Goal: Information Seeking & Learning: Learn about a topic

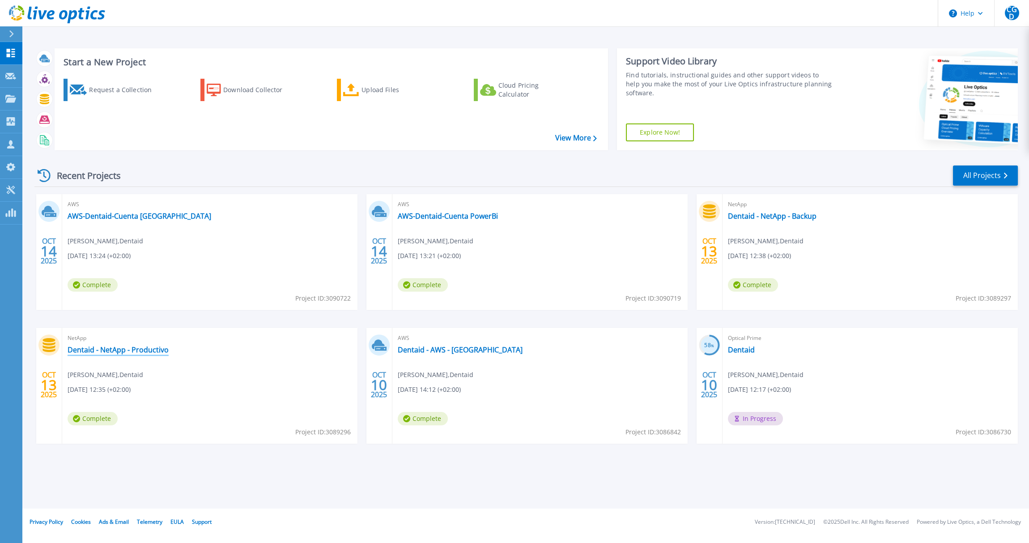
click at [141, 349] on link "Dentaid - NetApp - Productivo" at bounding box center [118, 349] width 101 height 9
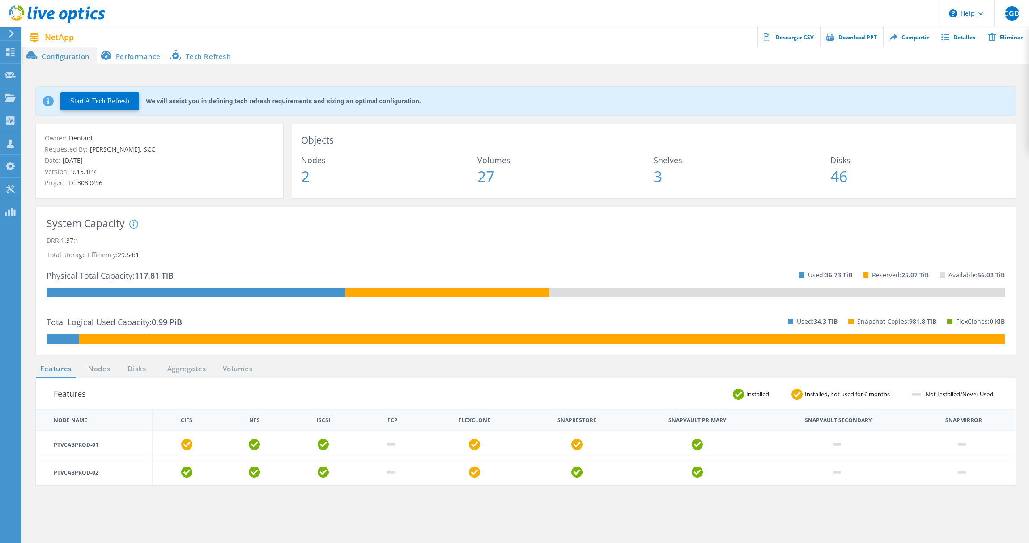
click at [147, 60] on li "Performance" at bounding box center [132, 56] width 70 height 18
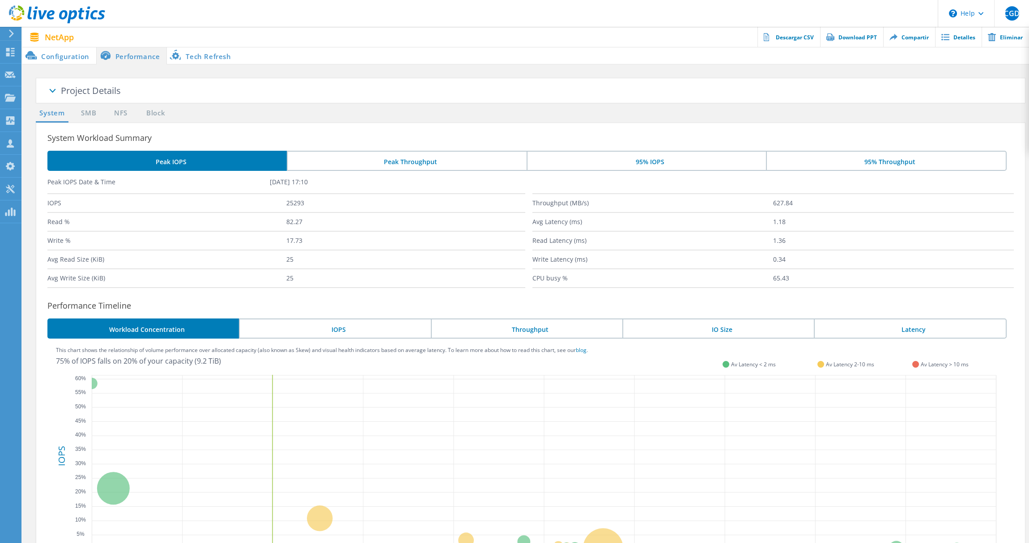
click at [409, 166] on li "Peak Throughput" at bounding box center [406, 161] width 239 height 20
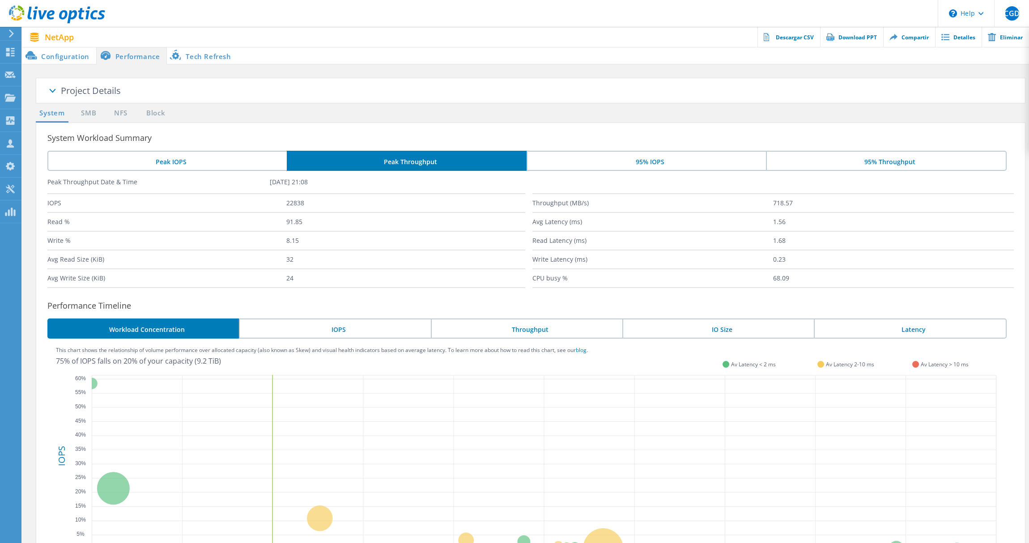
click at [212, 164] on li "Peak IOPS" at bounding box center [166, 161] width 239 height 20
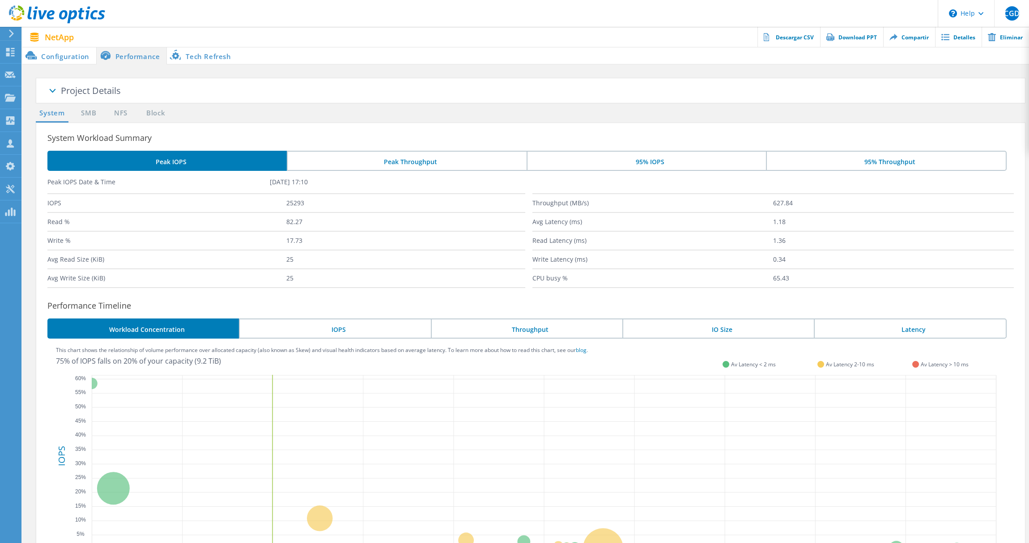
click at [322, 154] on li "Peak Throughput" at bounding box center [406, 161] width 239 height 20
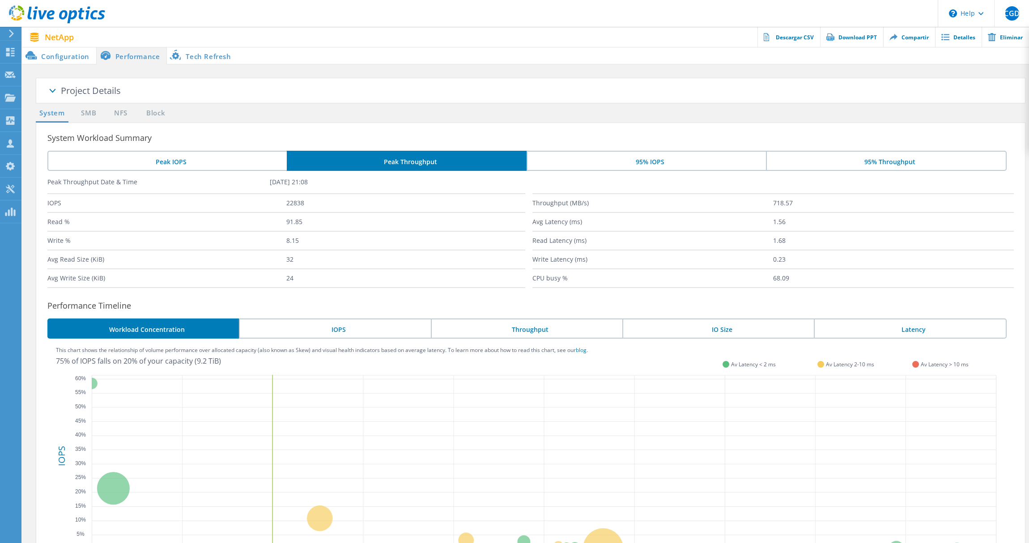
click at [218, 164] on li "Peak IOPS" at bounding box center [166, 161] width 239 height 20
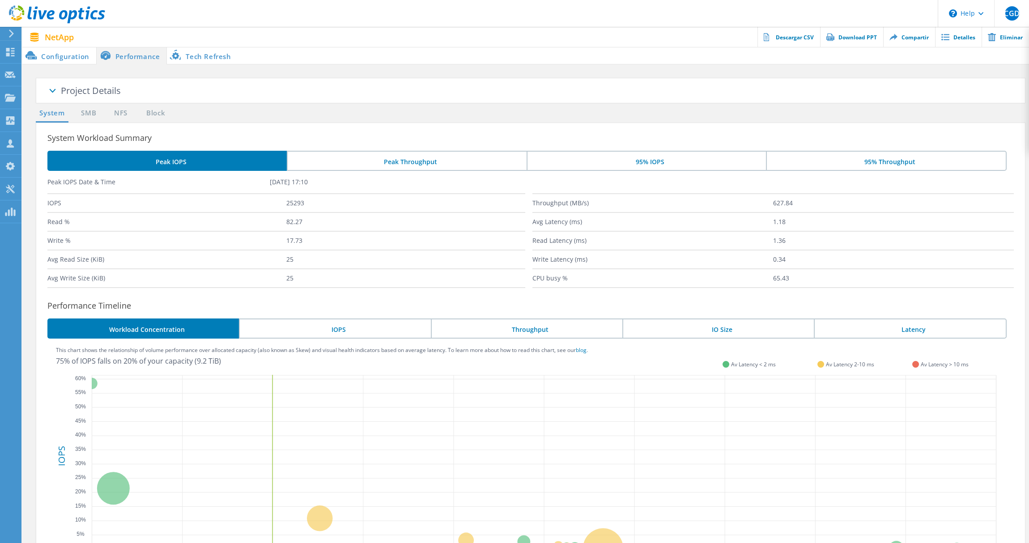
click at [608, 167] on li "95% IOPS" at bounding box center [645, 161] width 239 height 20
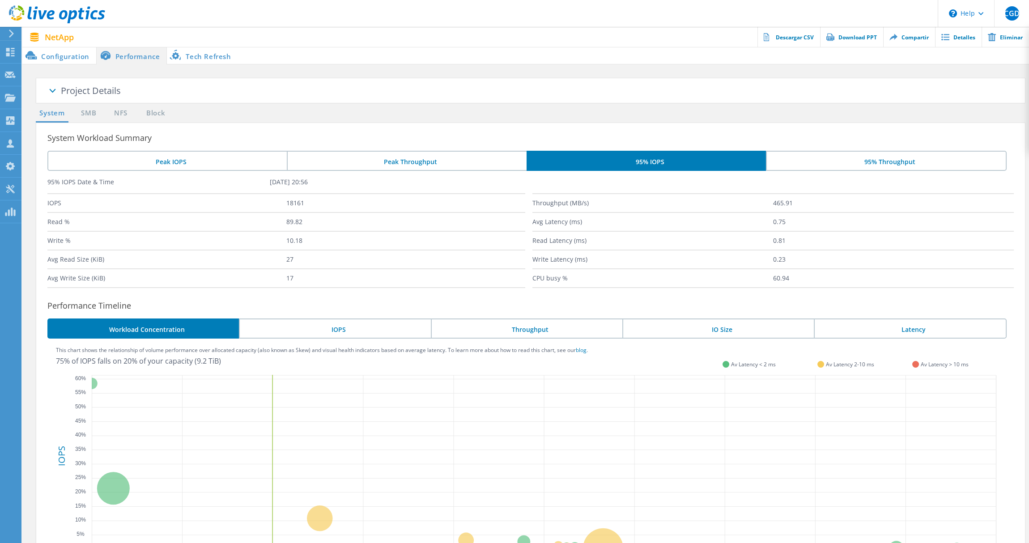
click at [866, 166] on li "95% Throughput" at bounding box center [886, 161] width 240 height 20
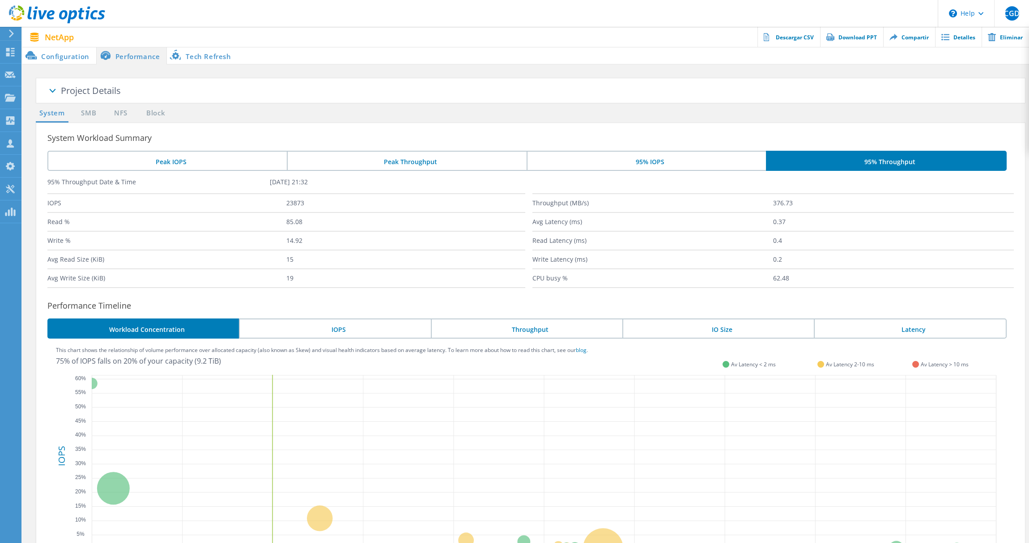
click at [373, 325] on li "IOPS" at bounding box center [334, 328] width 191 height 20
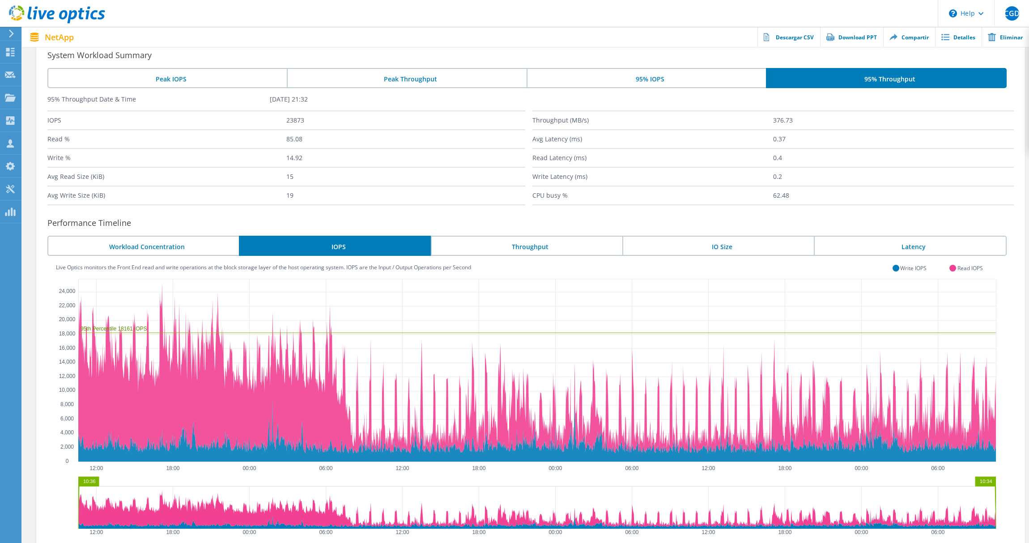
scroll to position [98, 0]
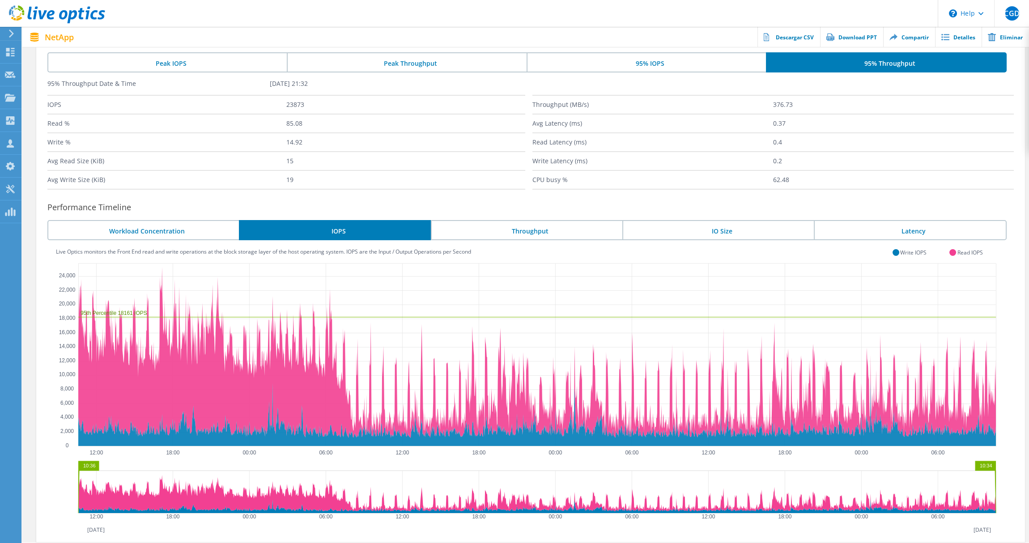
click at [473, 230] on li "Throughput" at bounding box center [526, 230] width 191 height 20
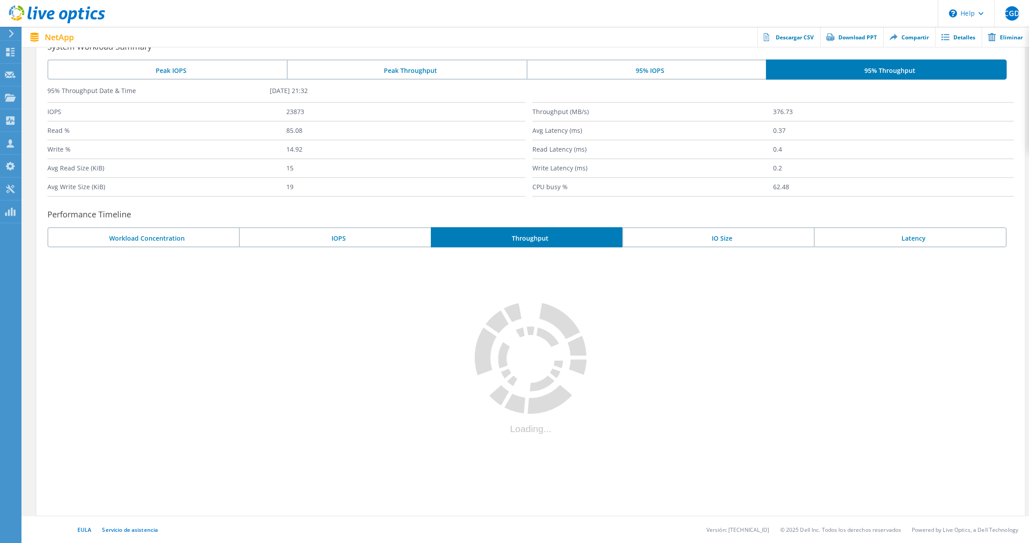
scroll to position [90, 0]
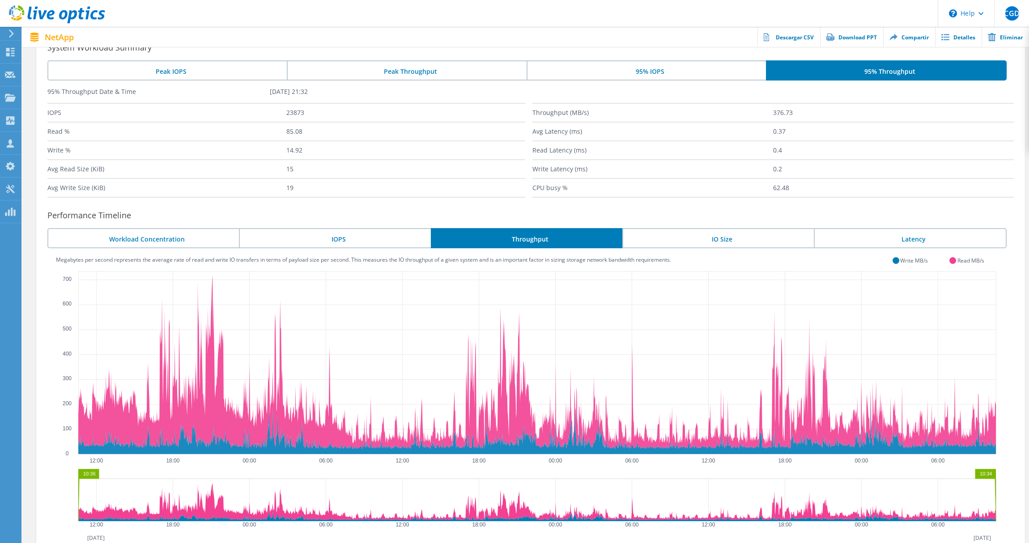
click at [716, 233] on li "IO Size" at bounding box center [717, 238] width 191 height 20
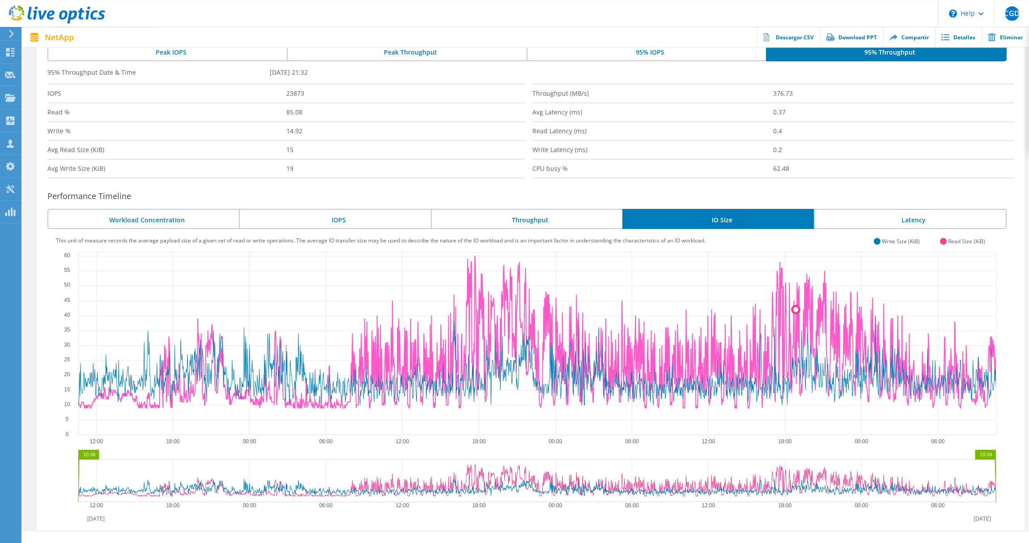
scroll to position [123, 0]
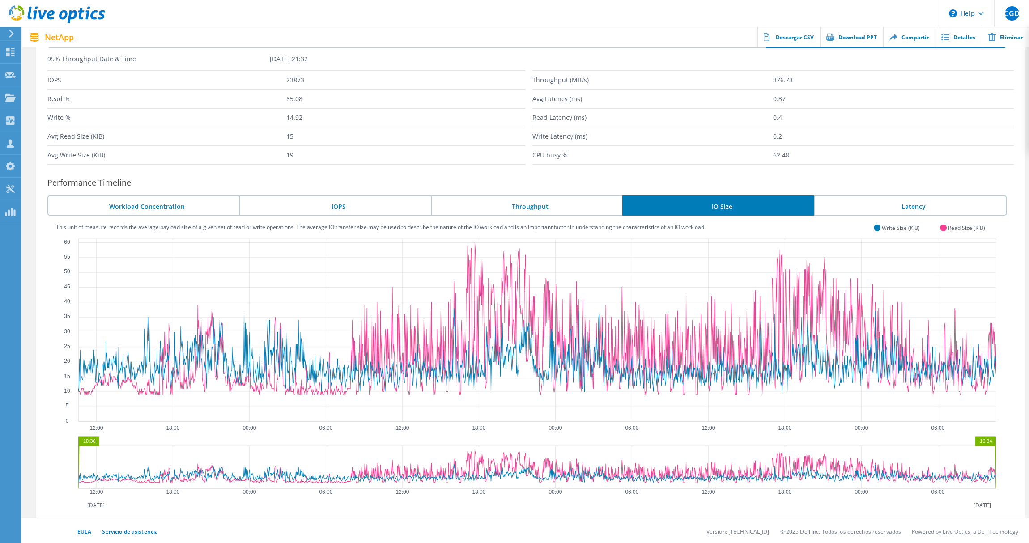
click at [914, 205] on li "Latency" at bounding box center [910, 205] width 192 height 20
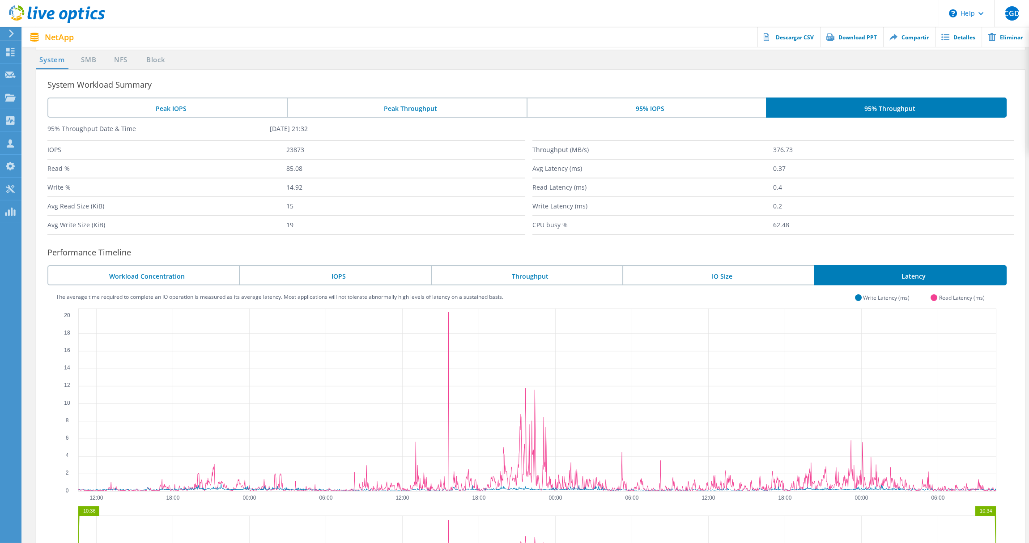
scroll to position [124, 0]
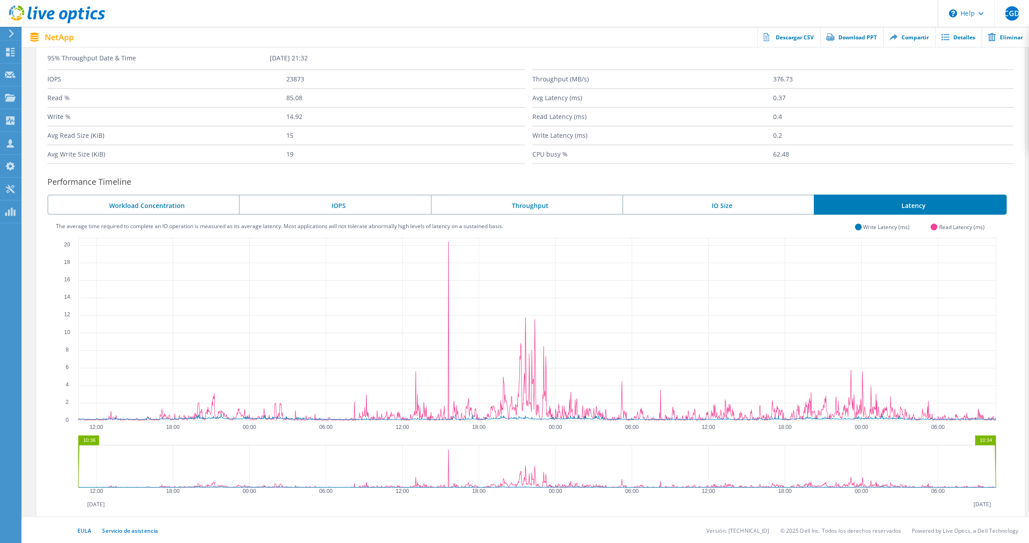
click at [618, 208] on li "Throughput" at bounding box center [526, 205] width 191 height 20
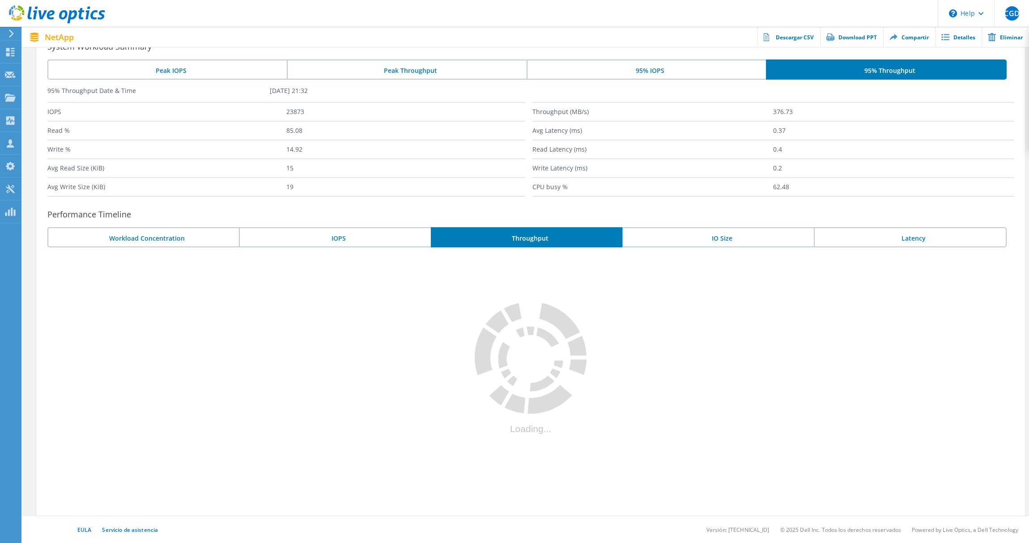
scroll to position [90, 0]
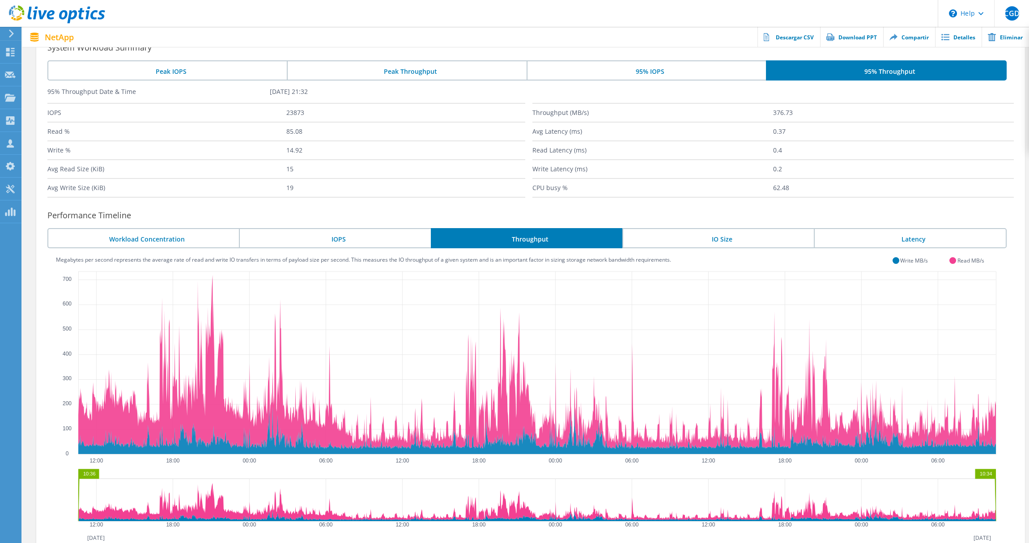
click at [368, 242] on li "IOPS" at bounding box center [334, 238] width 191 height 20
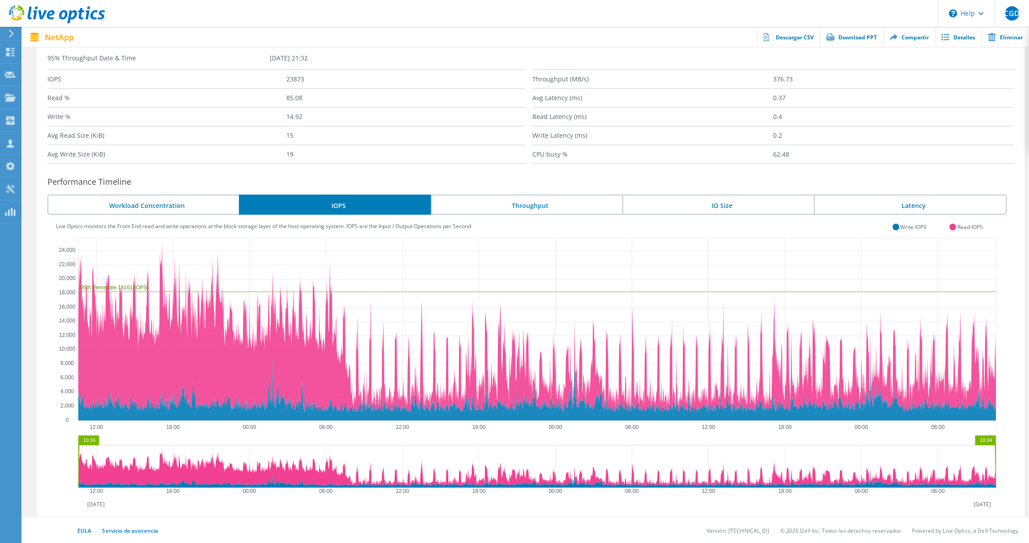
scroll to position [0, 0]
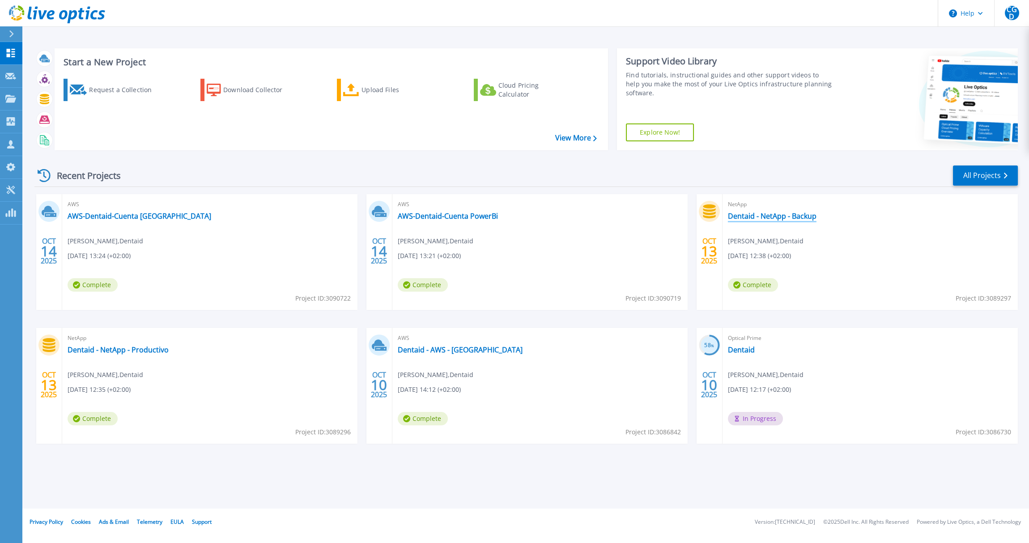
click at [775, 214] on link "Dentaid - NetApp - Backup" at bounding box center [772, 216] width 89 height 9
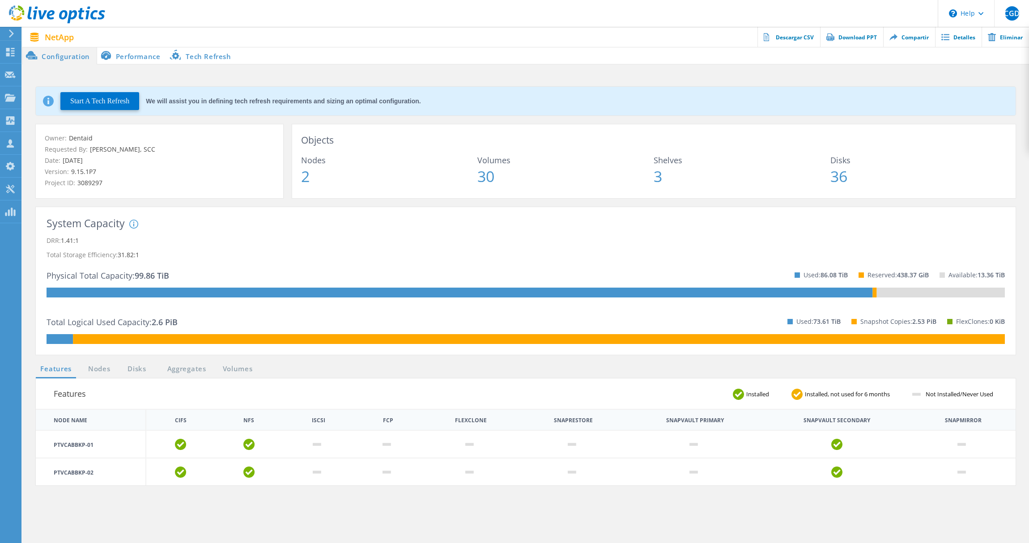
click at [151, 55] on li "Performance" at bounding box center [132, 56] width 70 height 18
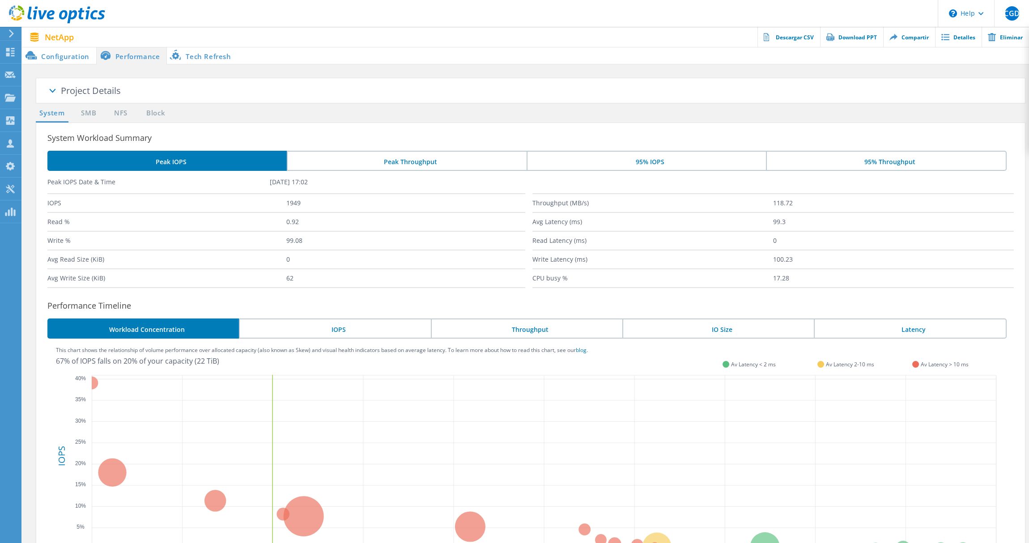
click at [389, 163] on li "Peak Throughput" at bounding box center [406, 161] width 239 height 20
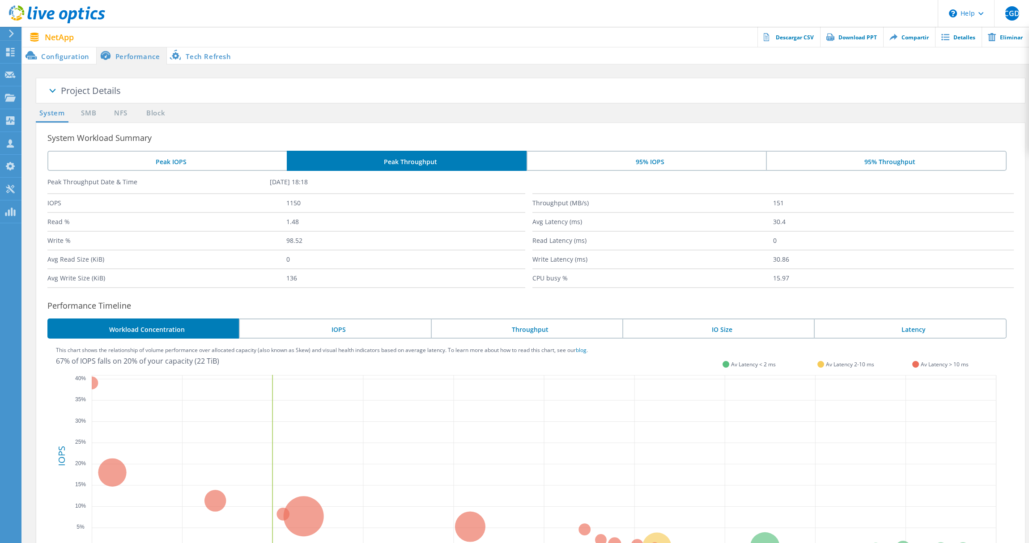
click at [207, 161] on li "Peak IOPS" at bounding box center [166, 161] width 239 height 20
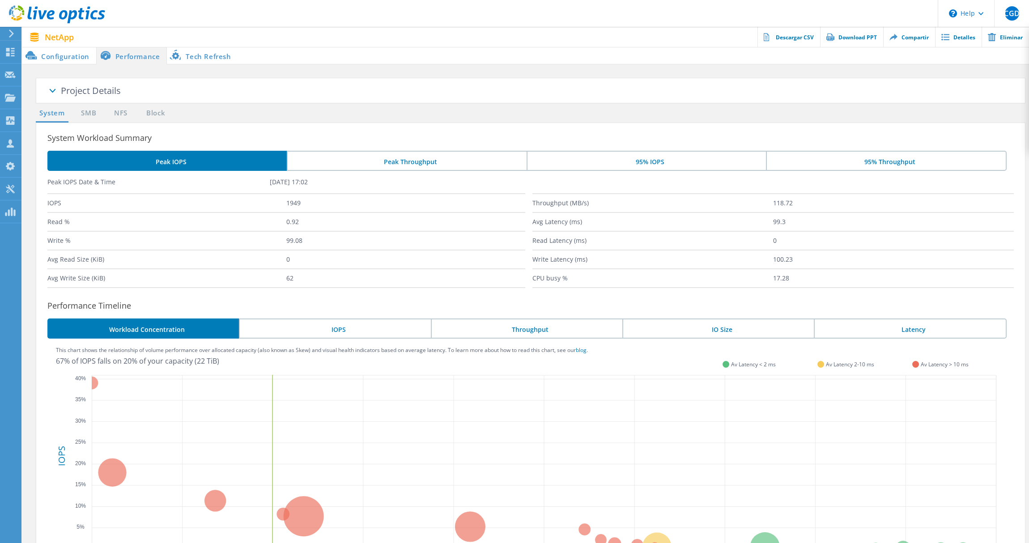
click at [634, 145] on div "System Workload Summary Peak IOPS Peak Throughput 95% IOPS 95% Throughput Peak …" at bounding box center [530, 381] width 989 height 517
click at [633, 153] on li "95% IOPS" at bounding box center [645, 161] width 239 height 20
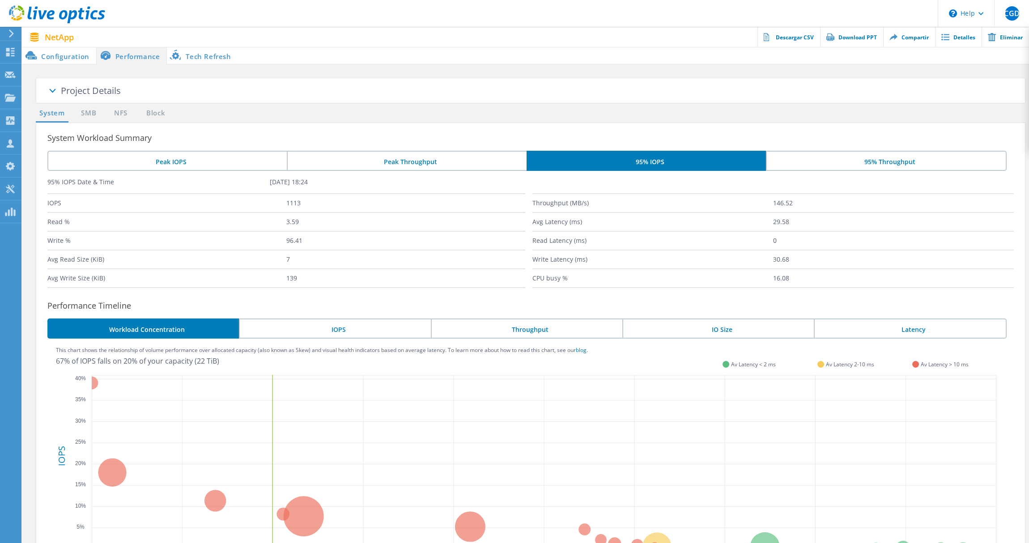
click at [439, 158] on li "Peak Throughput" at bounding box center [406, 161] width 239 height 20
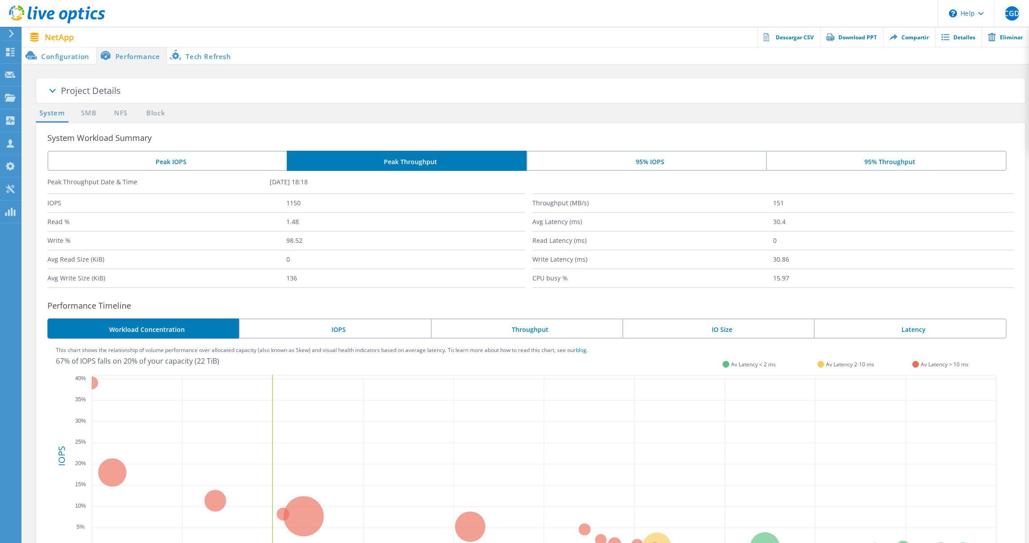
click at [224, 163] on li "Peak IOPS" at bounding box center [166, 161] width 239 height 20
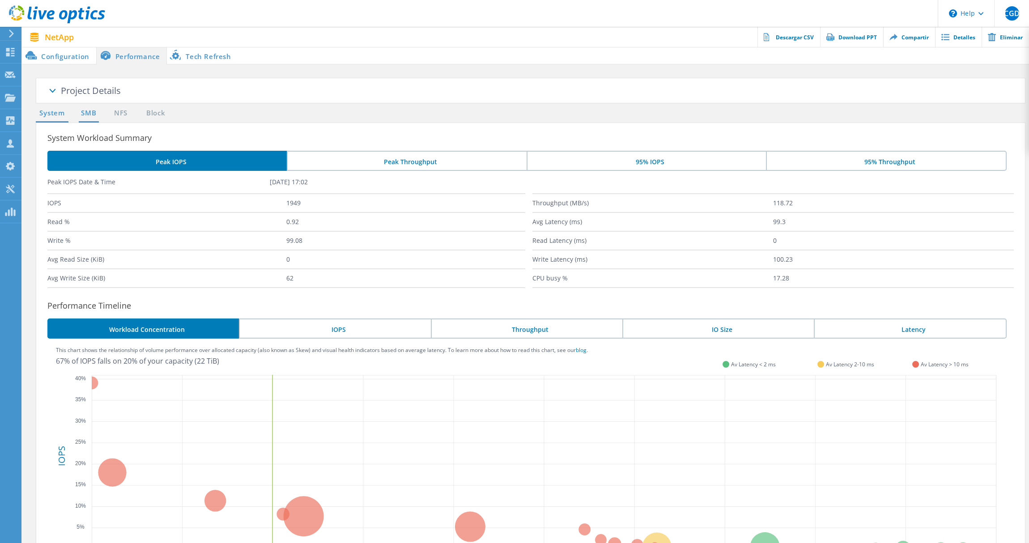
click at [95, 112] on link "SMB" at bounding box center [89, 113] width 20 height 11
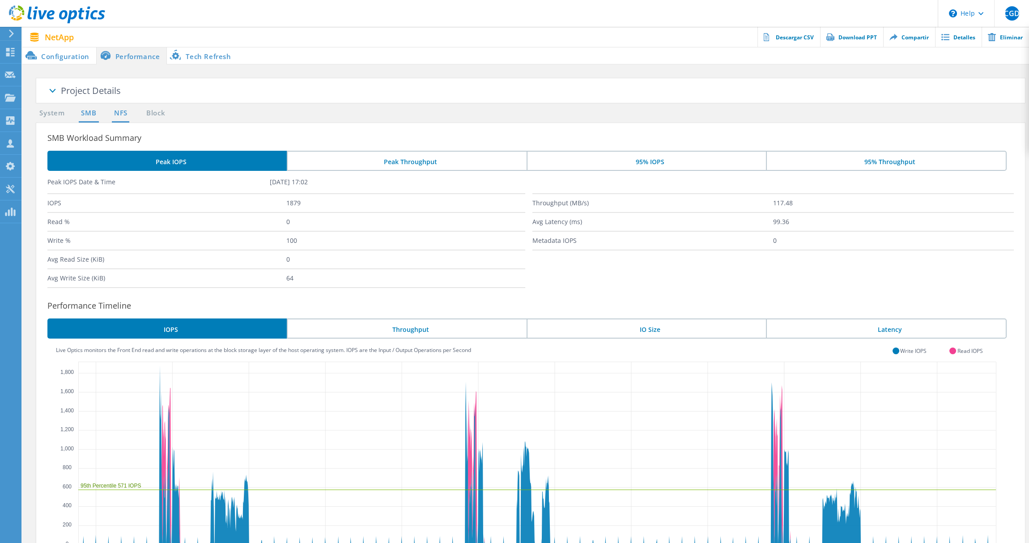
click at [121, 115] on link "NFS" at bounding box center [120, 113] width 17 height 11
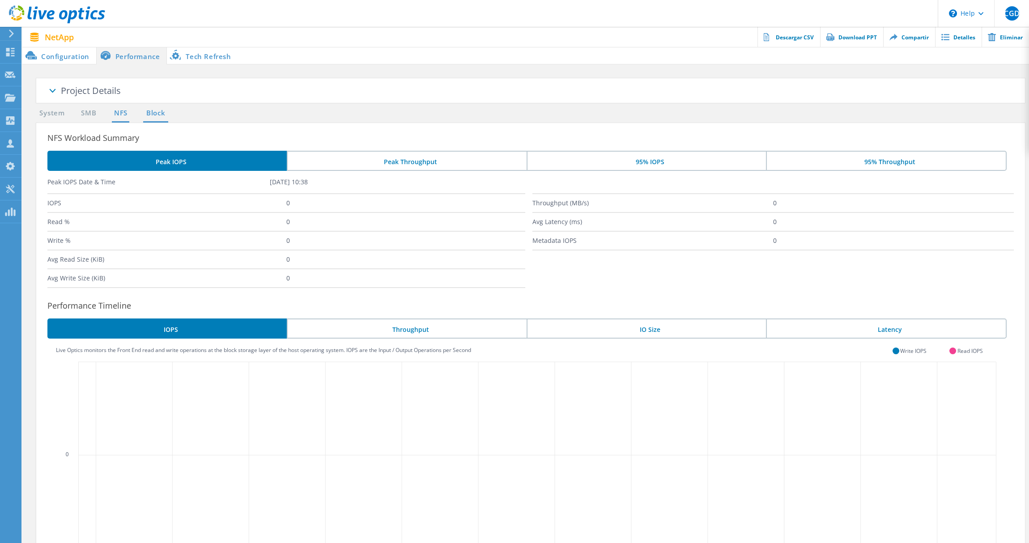
click at [155, 116] on link "Block" at bounding box center [155, 113] width 25 height 11
click at [74, 118] on ul "System SMB NFS Block" at bounding box center [103, 115] width 144 height 15
click at [92, 118] on link "SMB" at bounding box center [89, 113] width 20 height 11
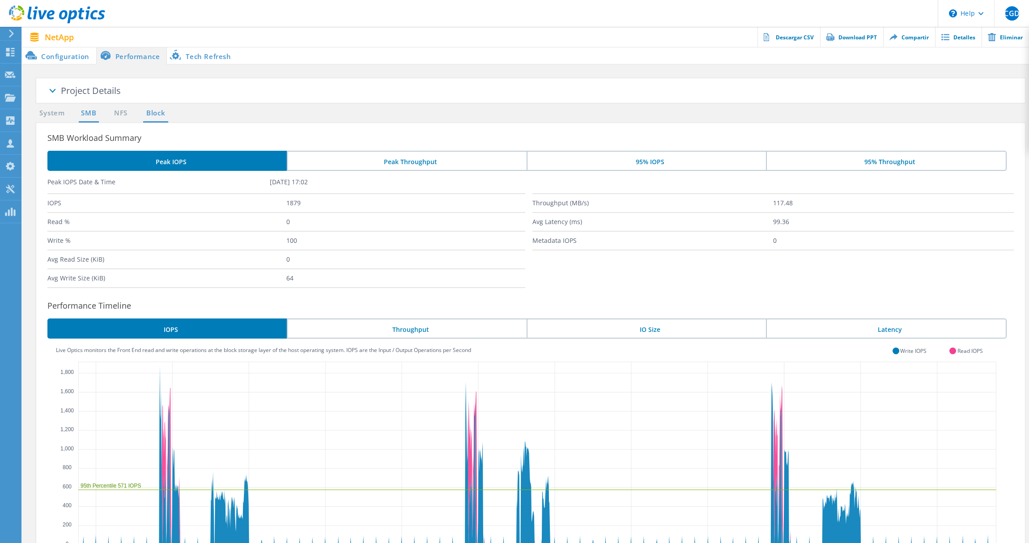
click at [148, 110] on link "Block" at bounding box center [155, 113] width 25 height 11
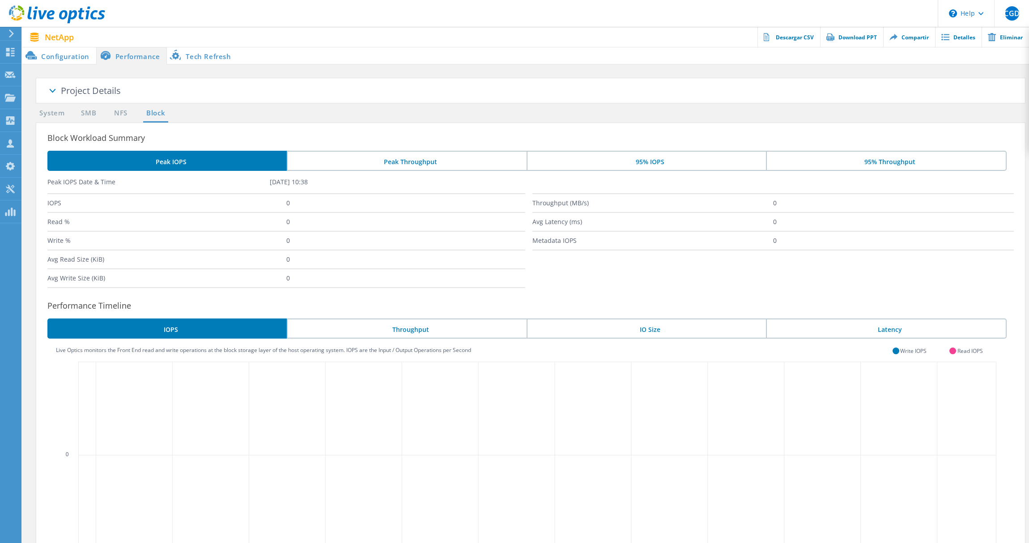
click at [65, 55] on li "Configuration" at bounding box center [59, 56] width 74 height 18
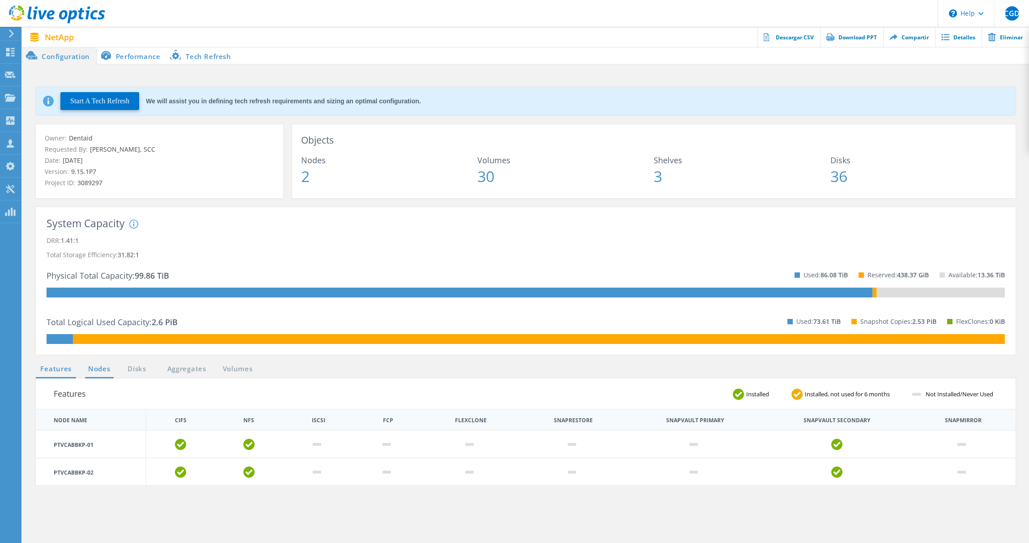
click at [93, 373] on link "Nodes" at bounding box center [99, 369] width 29 height 11
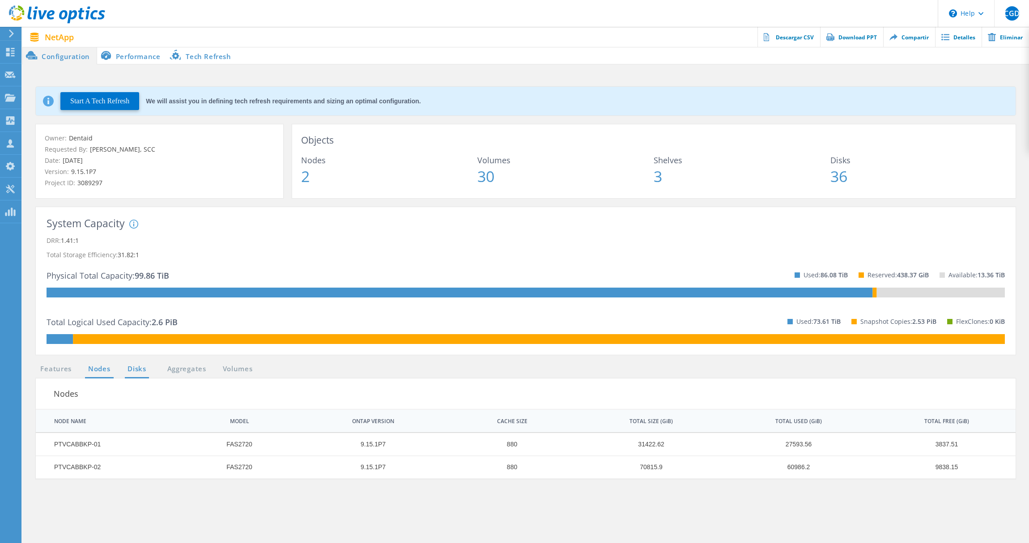
click at [133, 372] on link "Disks" at bounding box center [137, 369] width 24 height 11
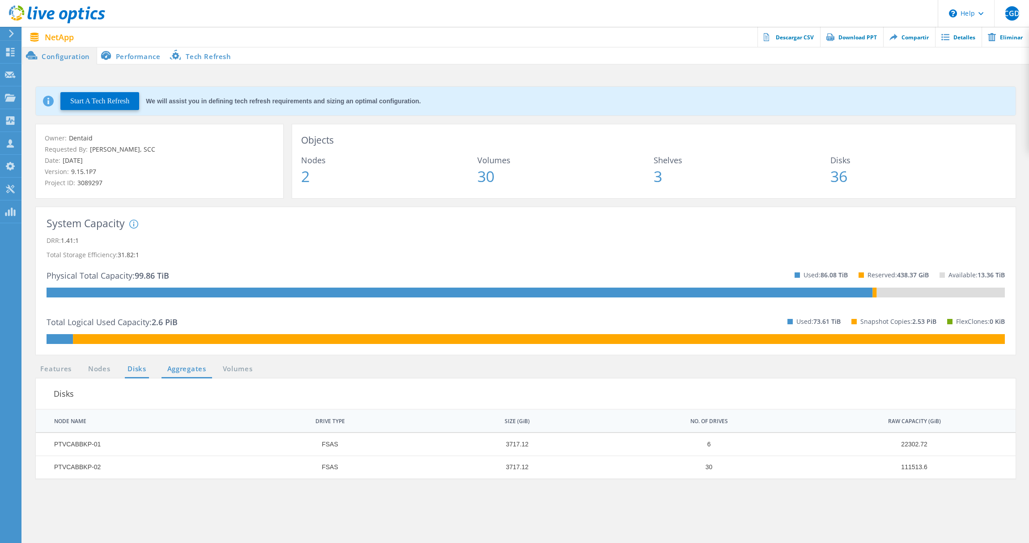
click at [165, 368] on link "Aggregates" at bounding box center [186, 369] width 51 height 11
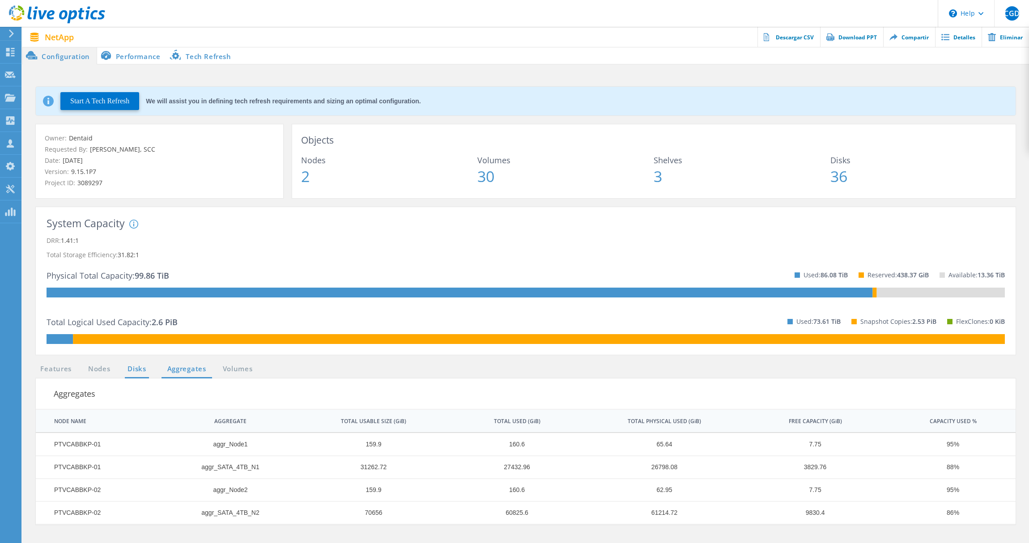
click at [126, 366] on link "Disks" at bounding box center [137, 369] width 24 height 11
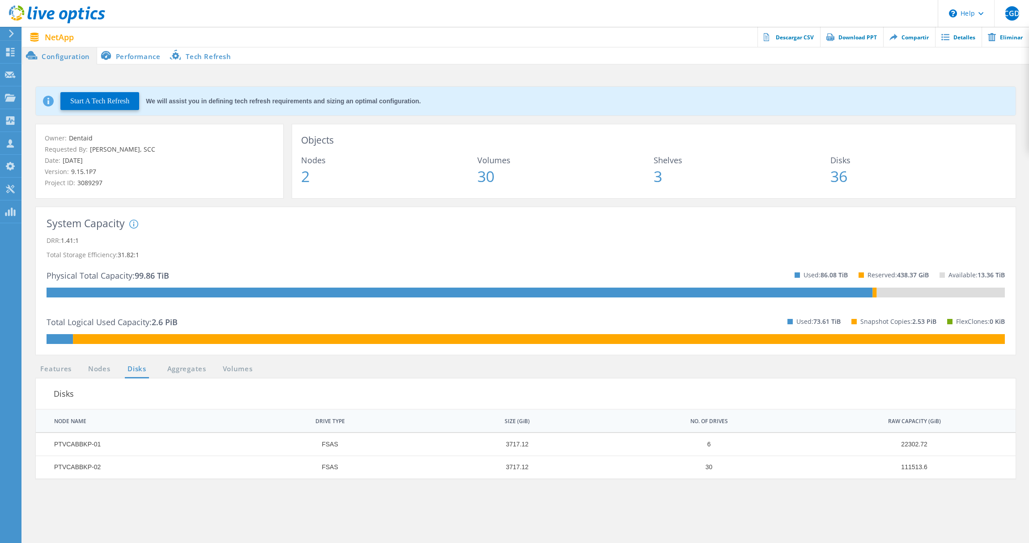
click at [155, 366] on ul "Features Nodes Disks Aggregates Volumes" at bounding box center [146, 371] width 230 height 15
click at [164, 367] on link "Aggregates" at bounding box center [186, 369] width 51 height 11
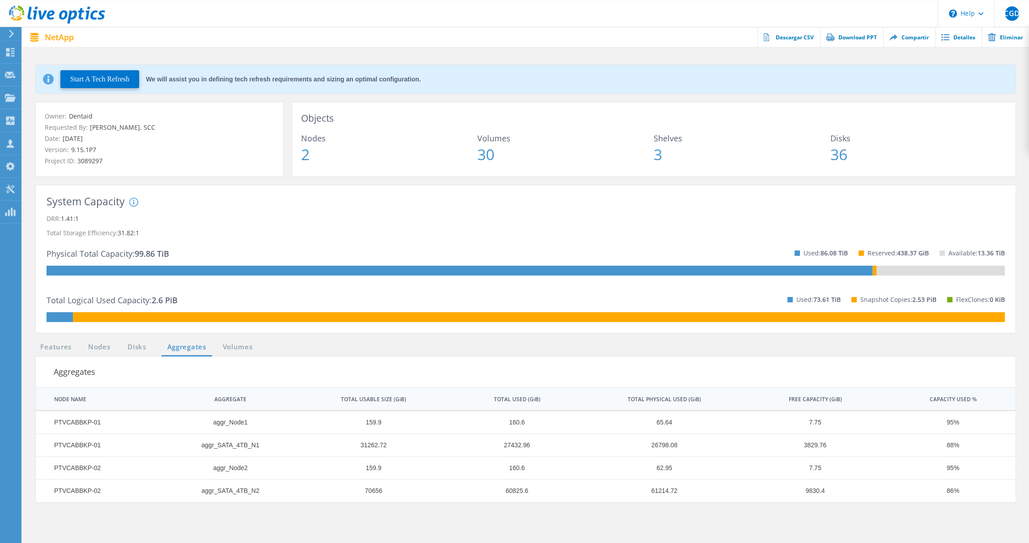
scroll to position [33, 0]
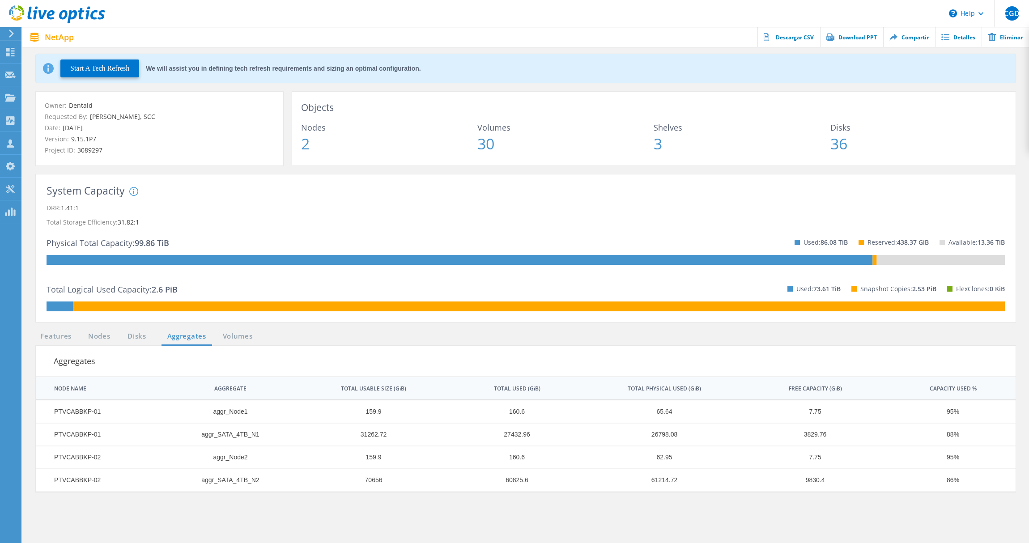
click at [235, 346] on div "Aggregates | 1 of 1 |" at bounding box center [526, 361] width 980 height 31
click at [235, 342] on link "Volumes" at bounding box center [237, 336] width 39 height 11
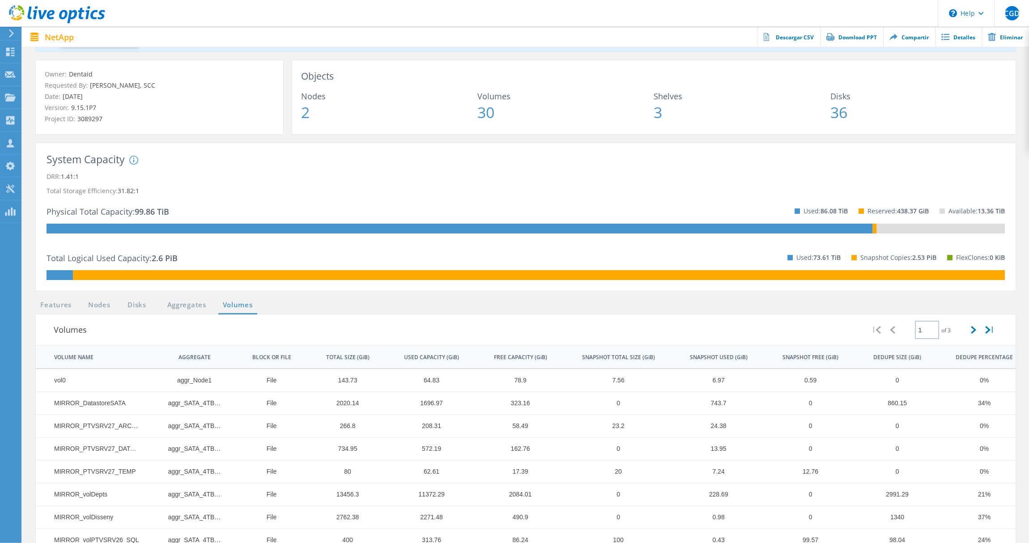
scroll to position [0, 0]
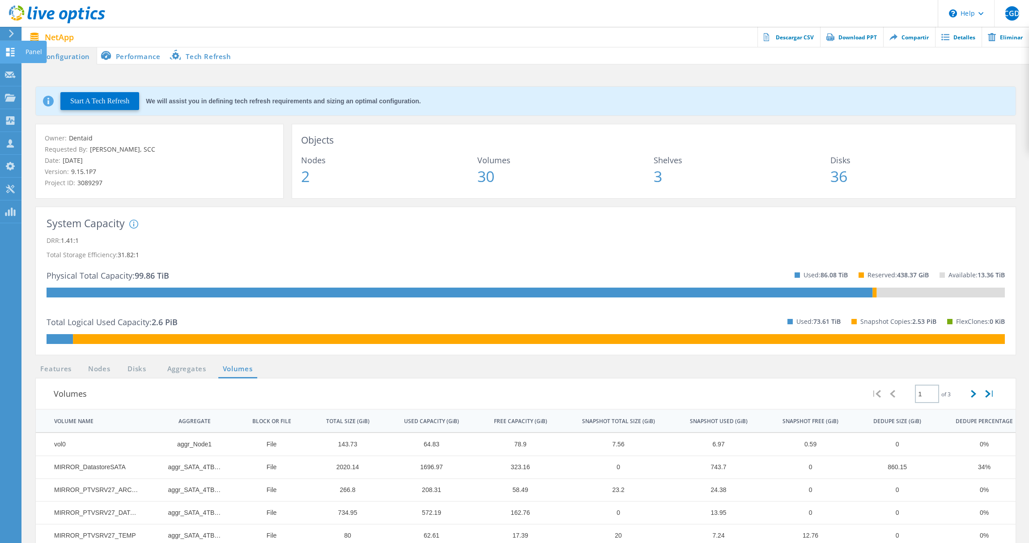
click at [13, 51] on use at bounding box center [10, 52] width 8 height 8
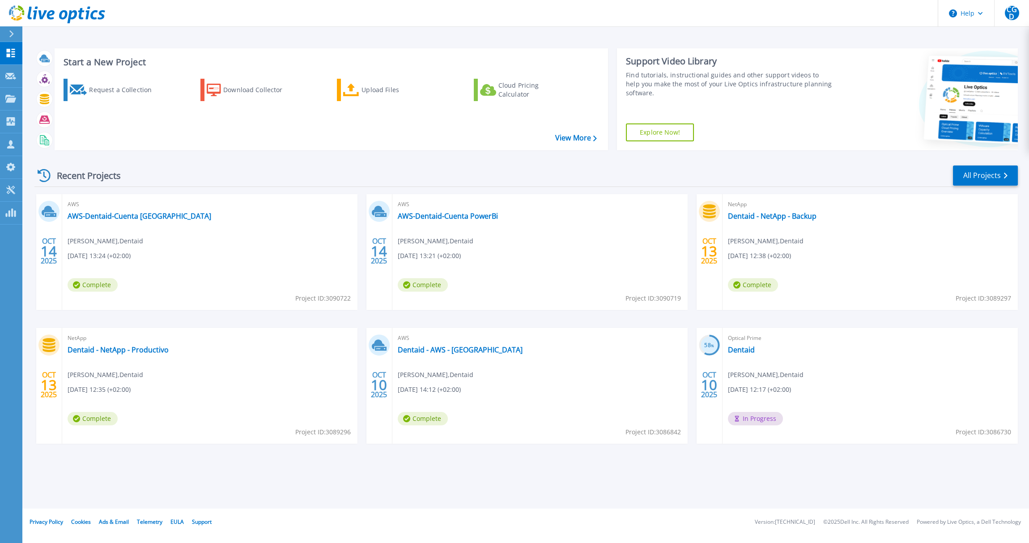
click at [157, 345] on div "NetApp Dentaid - NetApp - Productivo [PERSON_NAME] , Dentaid [DATE] 12:35 (+02:…" at bounding box center [209, 386] width 295 height 116
click at [157, 347] on link "Dentaid - NetApp - Productivo" at bounding box center [118, 349] width 101 height 9
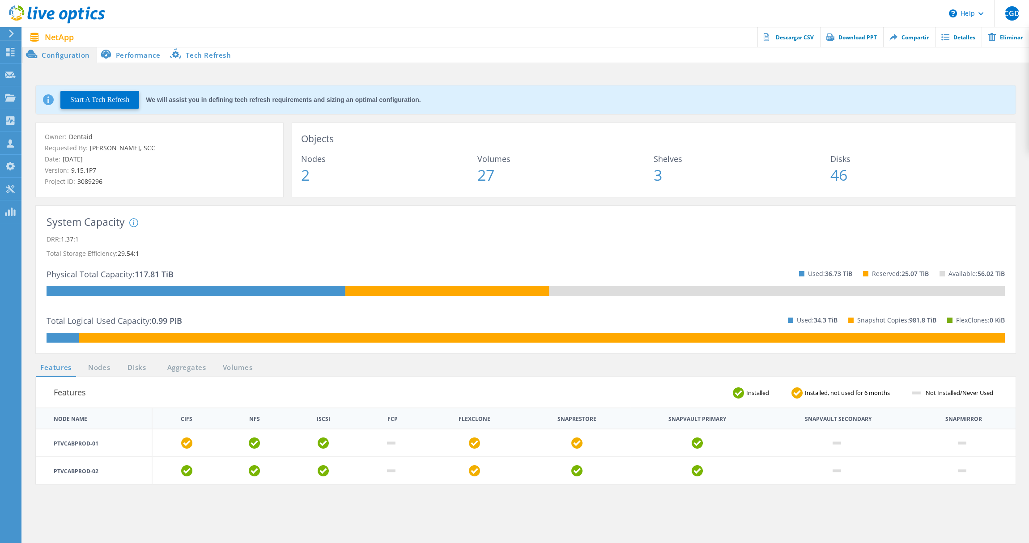
scroll to position [33, 0]
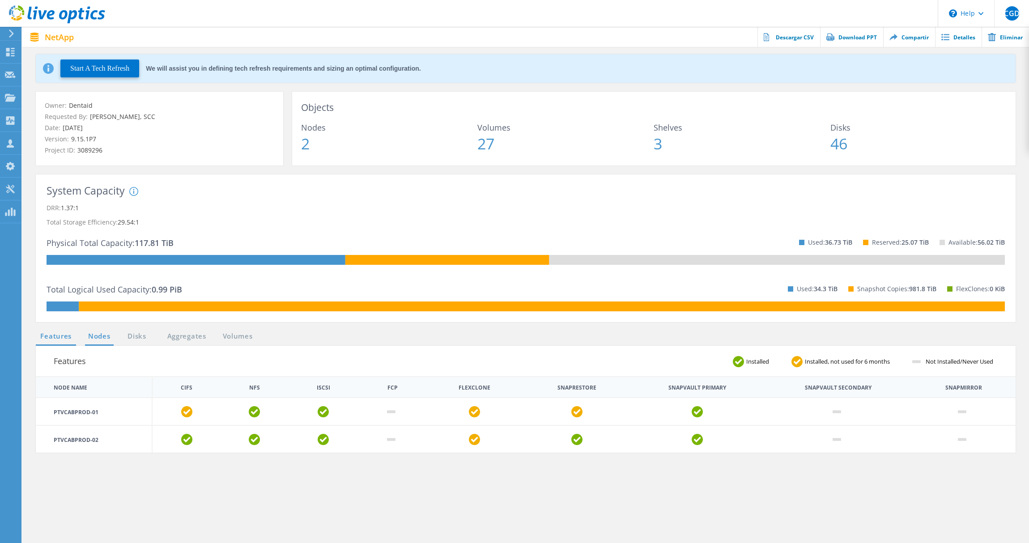
click at [94, 337] on link "Nodes" at bounding box center [99, 336] width 29 height 11
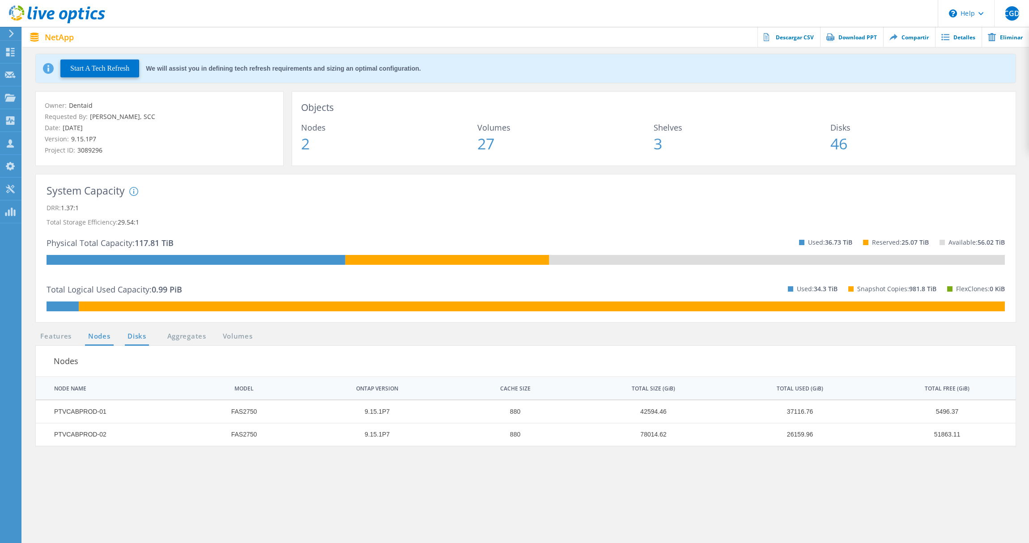
click at [135, 336] on link "Disks" at bounding box center [137, 336] width 24 height 11
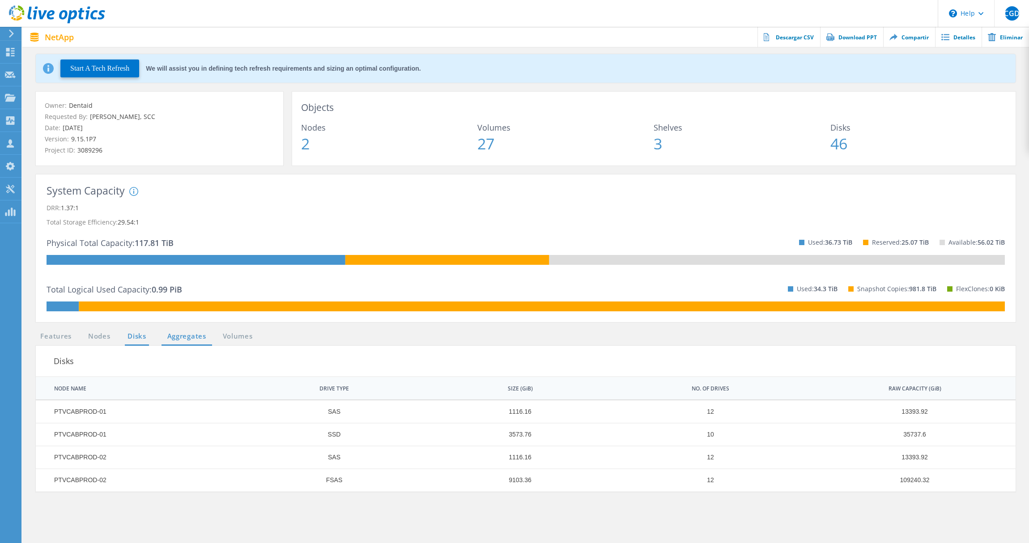
click at [185, 336] on link "Aggregates" at bounding box center [186, 336] width 51 height 11
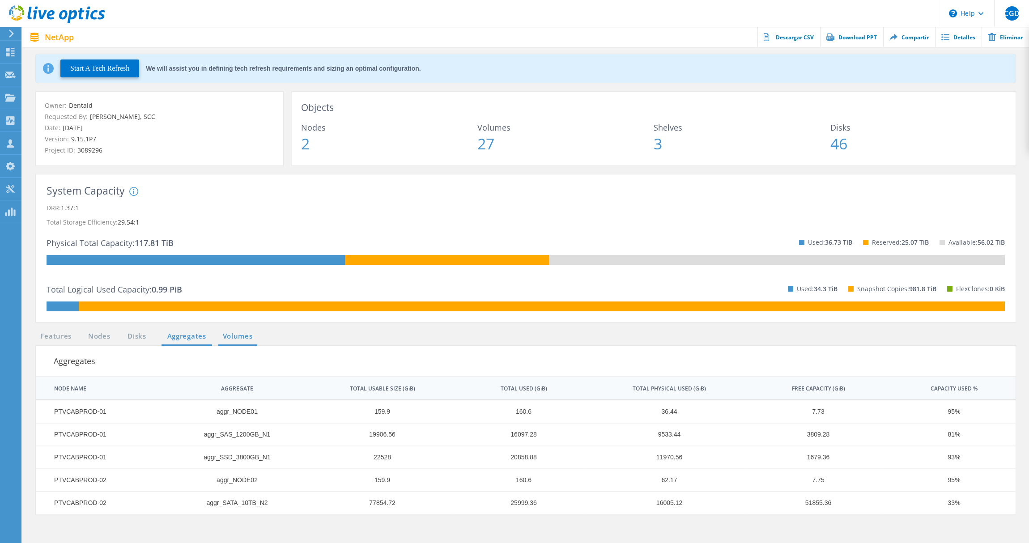
click at [232, 335] on link "Volumes" at bounding box center [237, 336] width 39 height 11
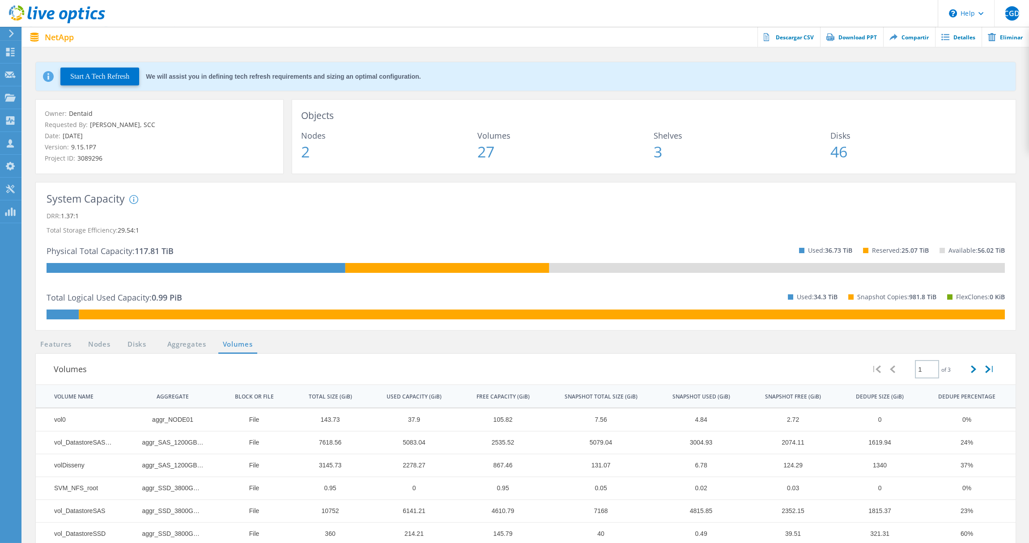
scroll to position [0, 0]
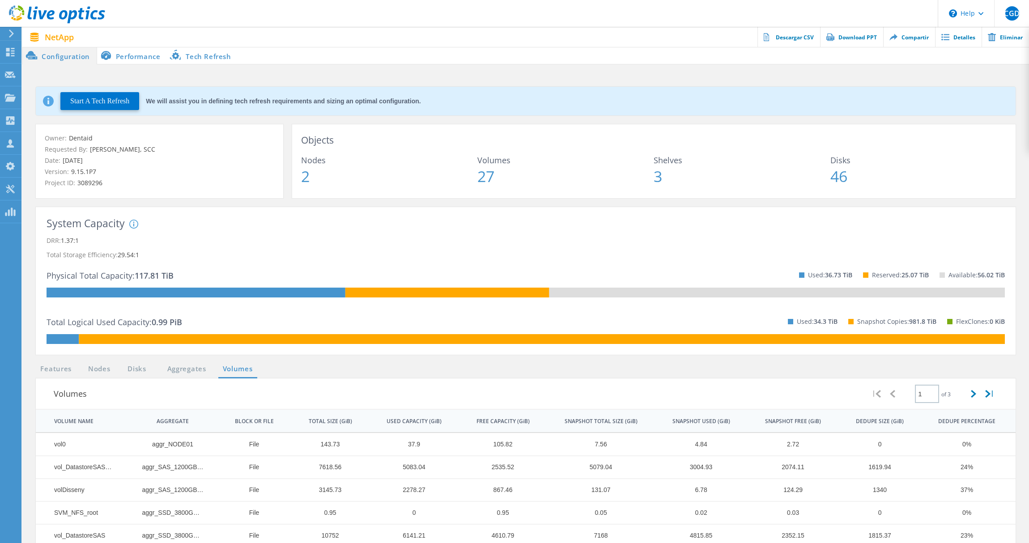
click at [134, 56] on li "Performance" at bounding box center [132, 56] width 70 height 18
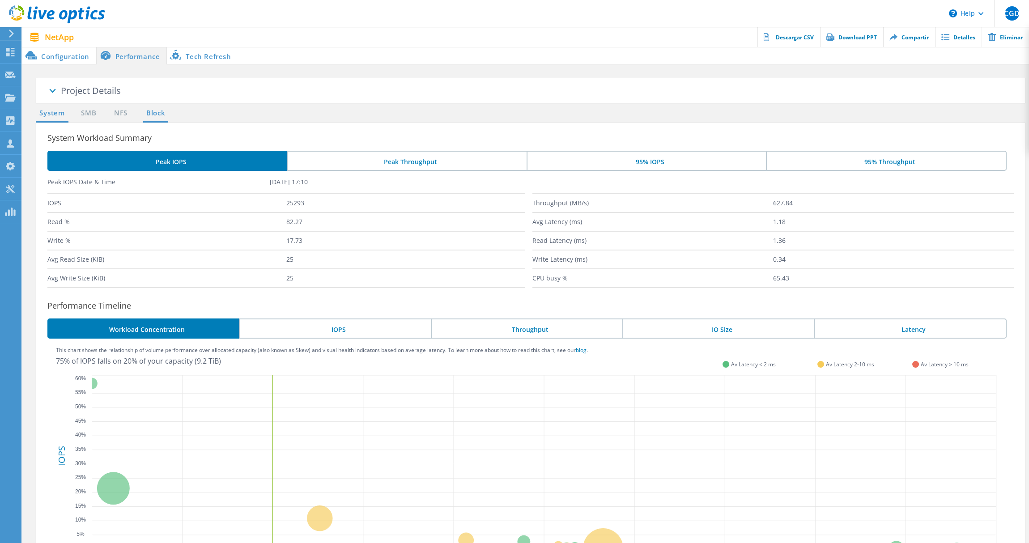
click at [162, 112] on link "Block" at bounding box center [155, 113] width 25 height 11
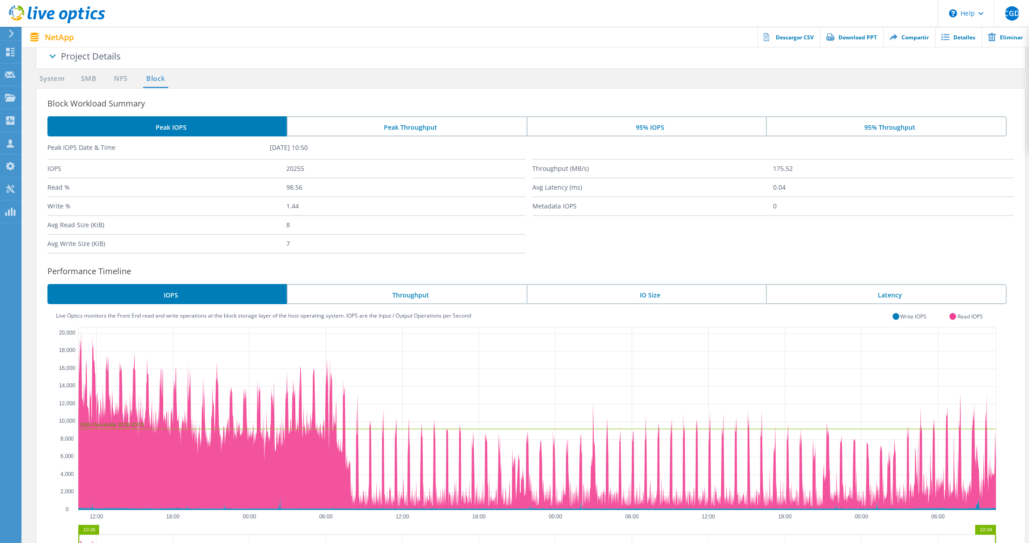
scroll to position [33, 0]
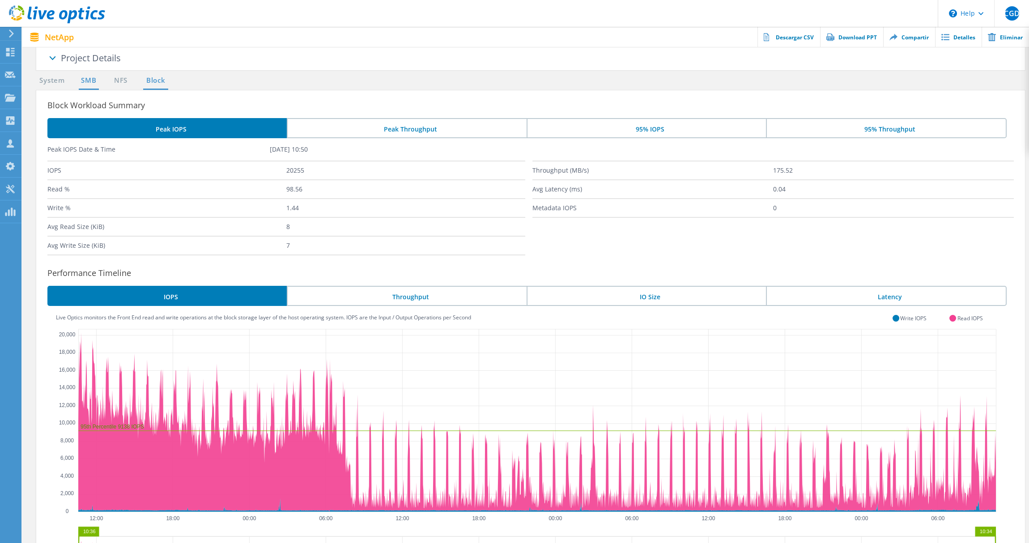
click at [87, 83] on link "SMB" at bounding box center [89, 80] width 20 height 11
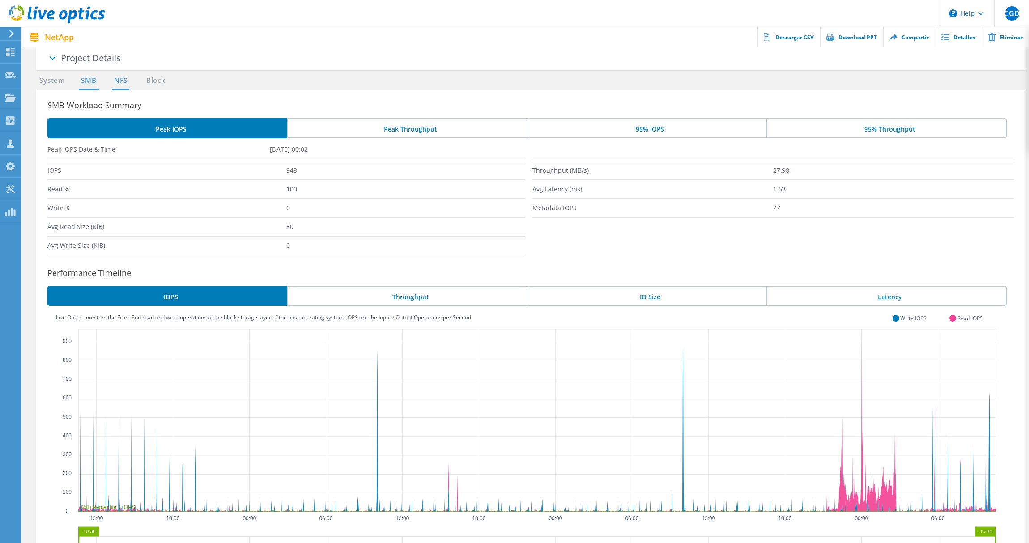
click at [121, 82] on link "NFS" at bounding box center [120, 80] width 17 height 11
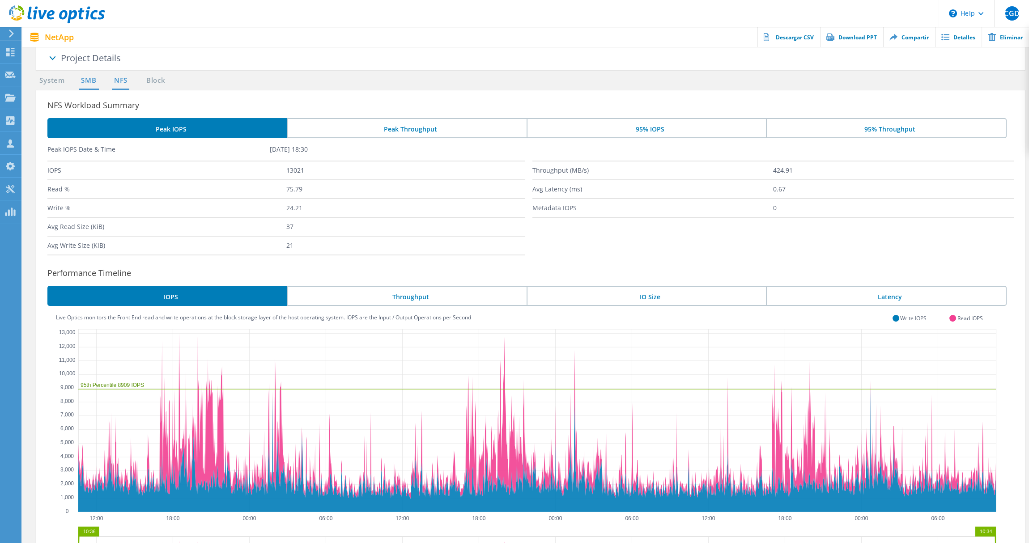
click at [89, 83] on link "SMB" at bounding box center [89, 80] width 20 height 11
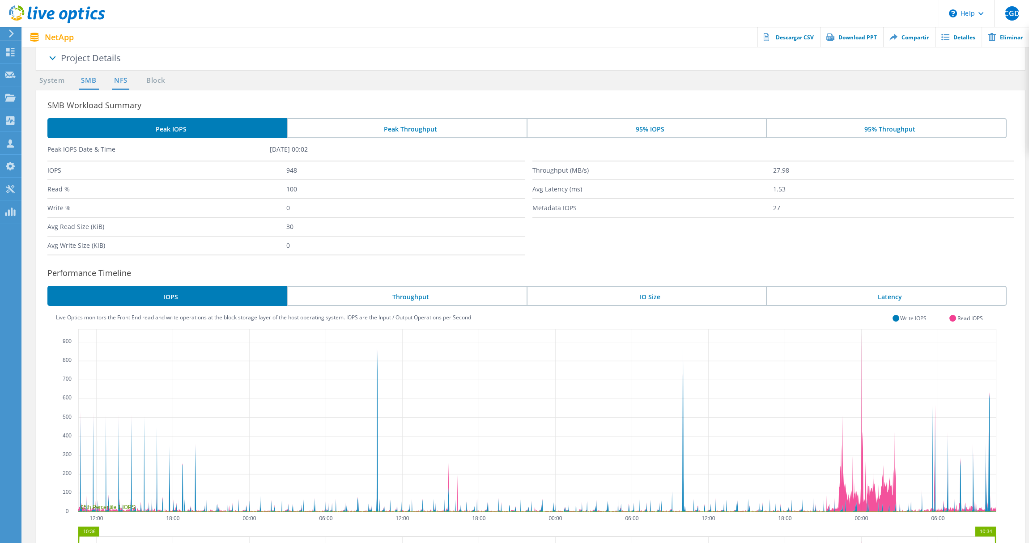
click at [127, 83] on link "NFS" at bounding box center [120, 80] width 17 height 11
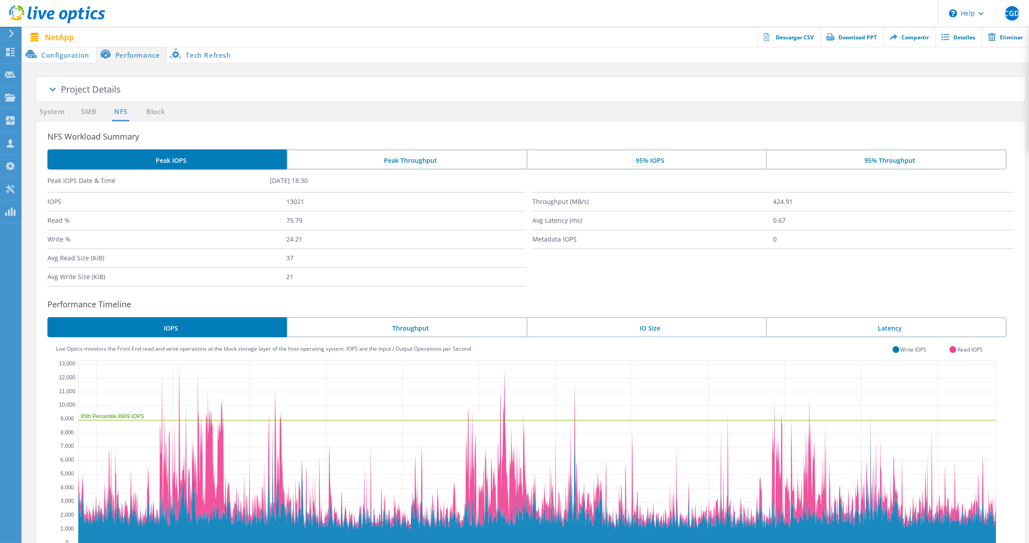
scroll to position [124, 0]
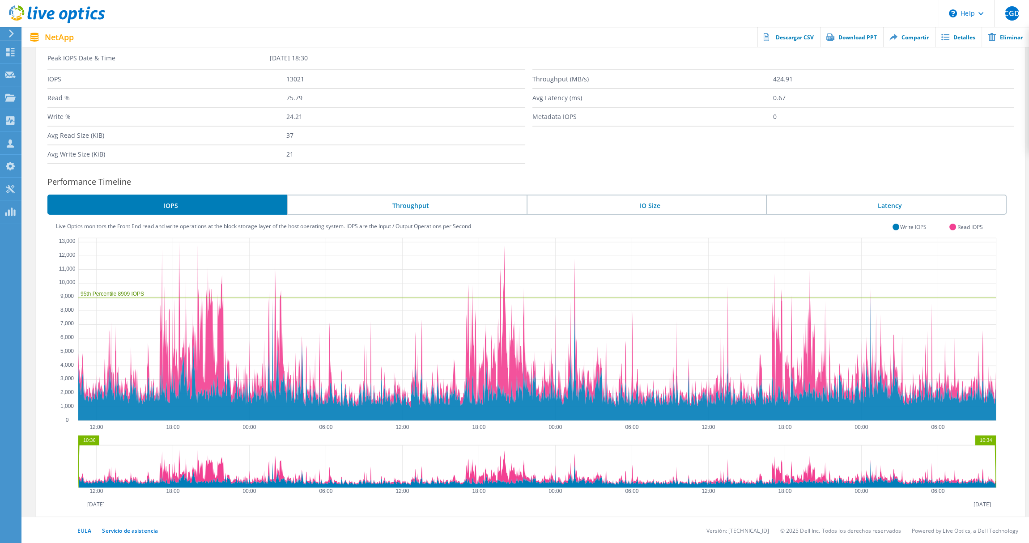
click at [64, 436] on icon "0 1,000 2,000 3,000 4,000 5,000 6,000 7,000 8,000 9,000 10,000 11,000 12,000 13…" at bounding box center [530, 367] width 949 height 268
